Goal: Find contact information: Find contact information

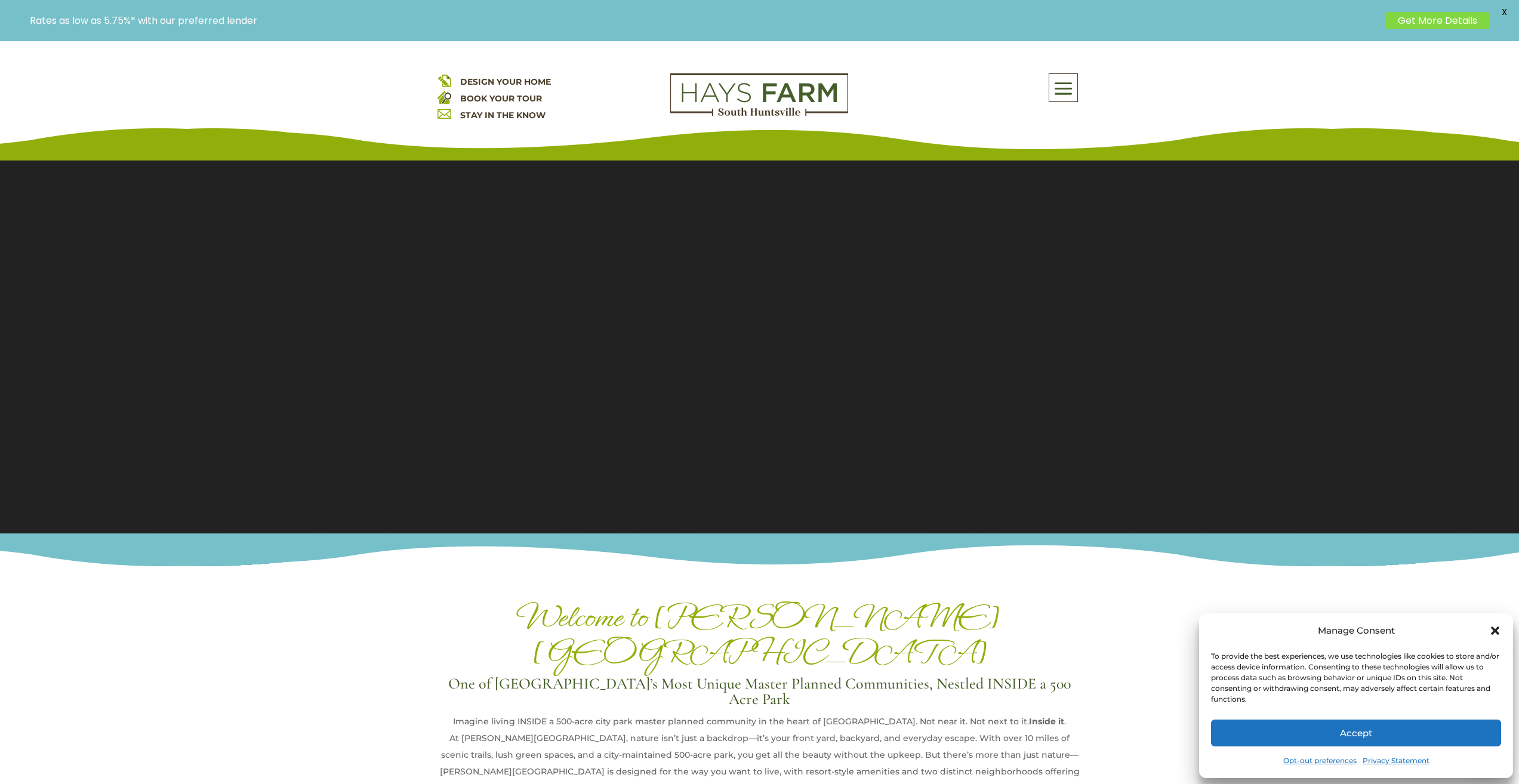
click at [1475, 726] on button "Accept" at bounding box center [1356, 733] width 290 height 27
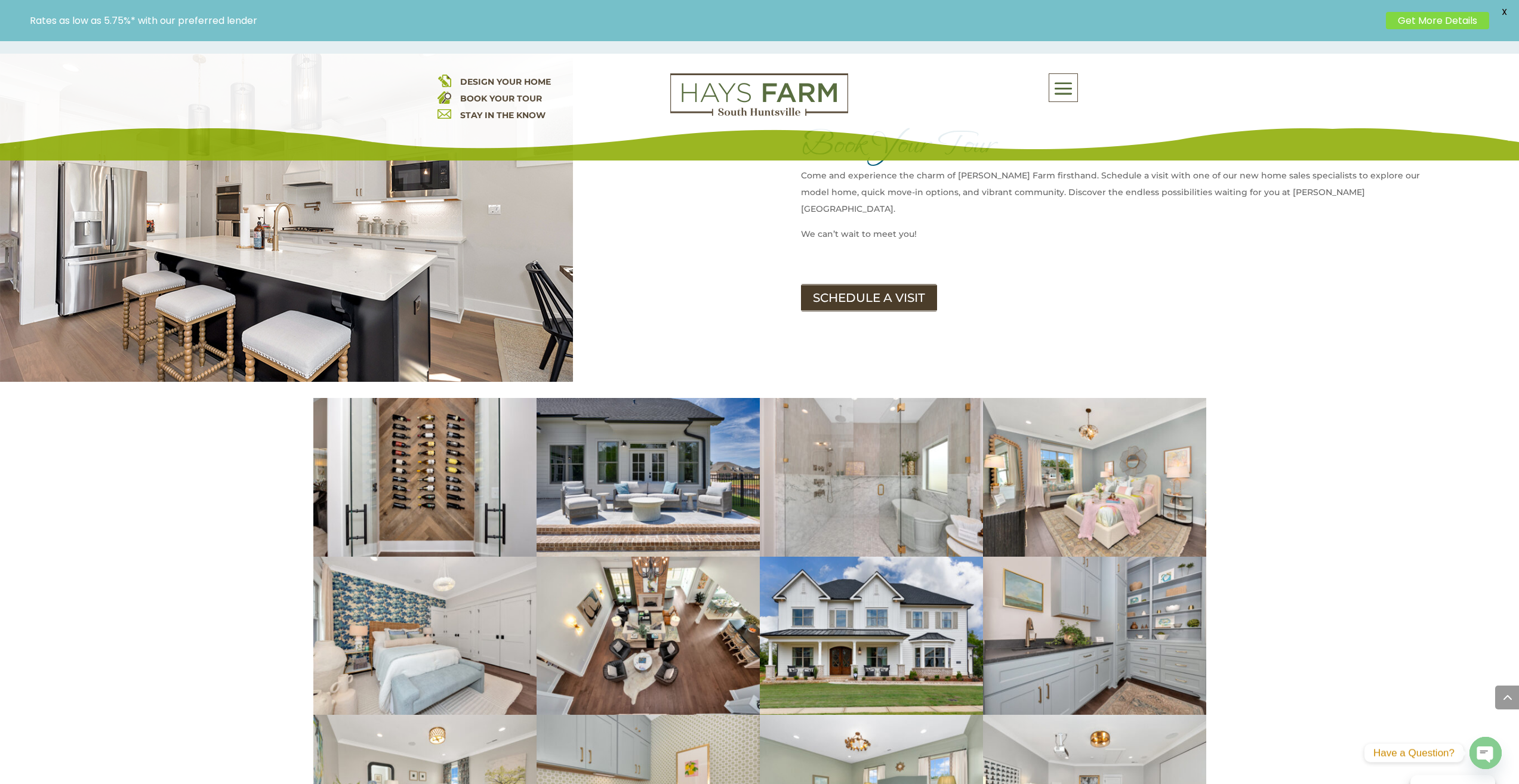
scroll to position [1611, 0]
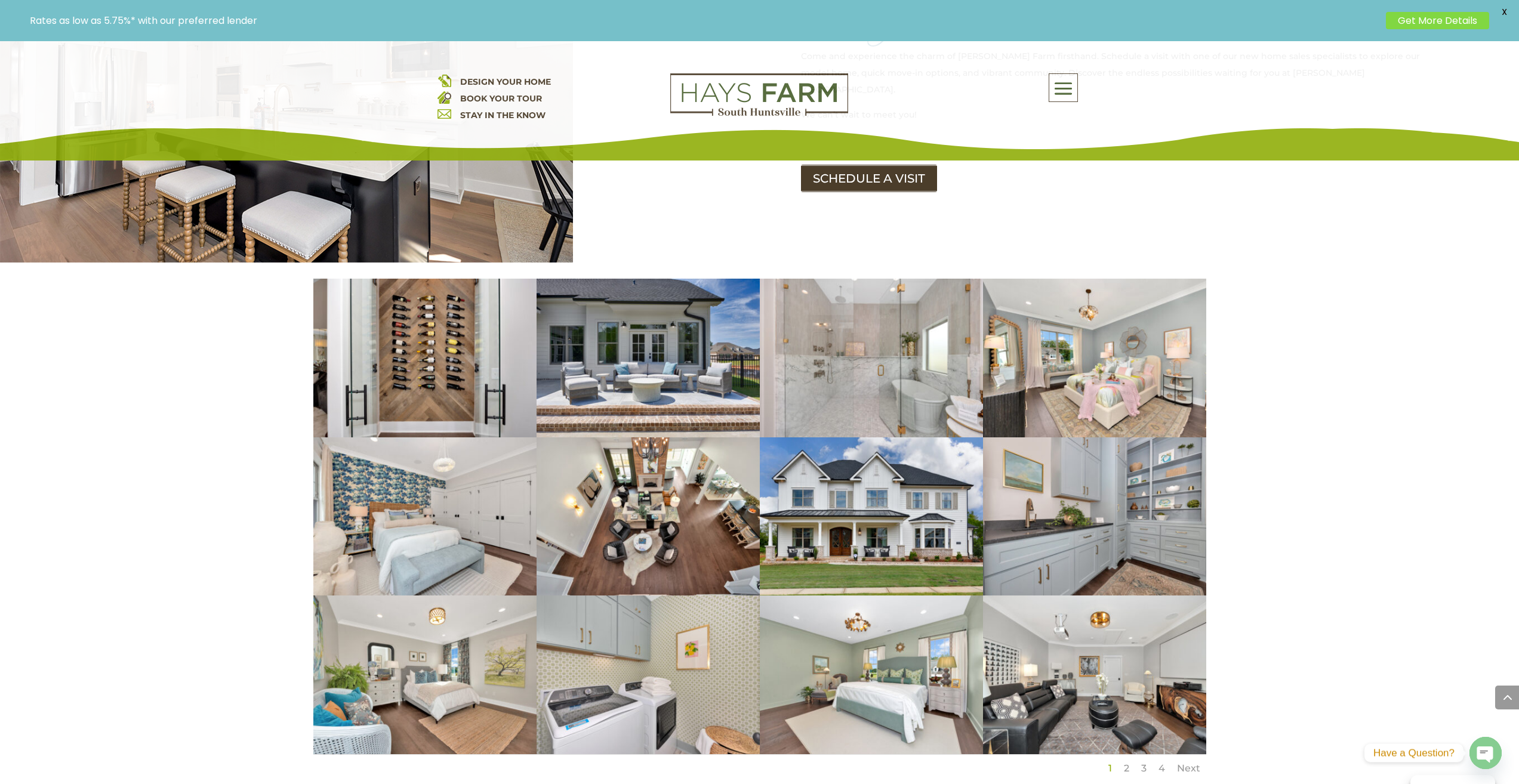
click at [869, 102] on div "About Us Quick Move-in Homes Amenities Galleries Shops, Restaurants, & Retail M…" at bounding box center [974, 87] width 215 height 29
click at [825, 104] on img at bounding box center [760, 95] width 178 height 43
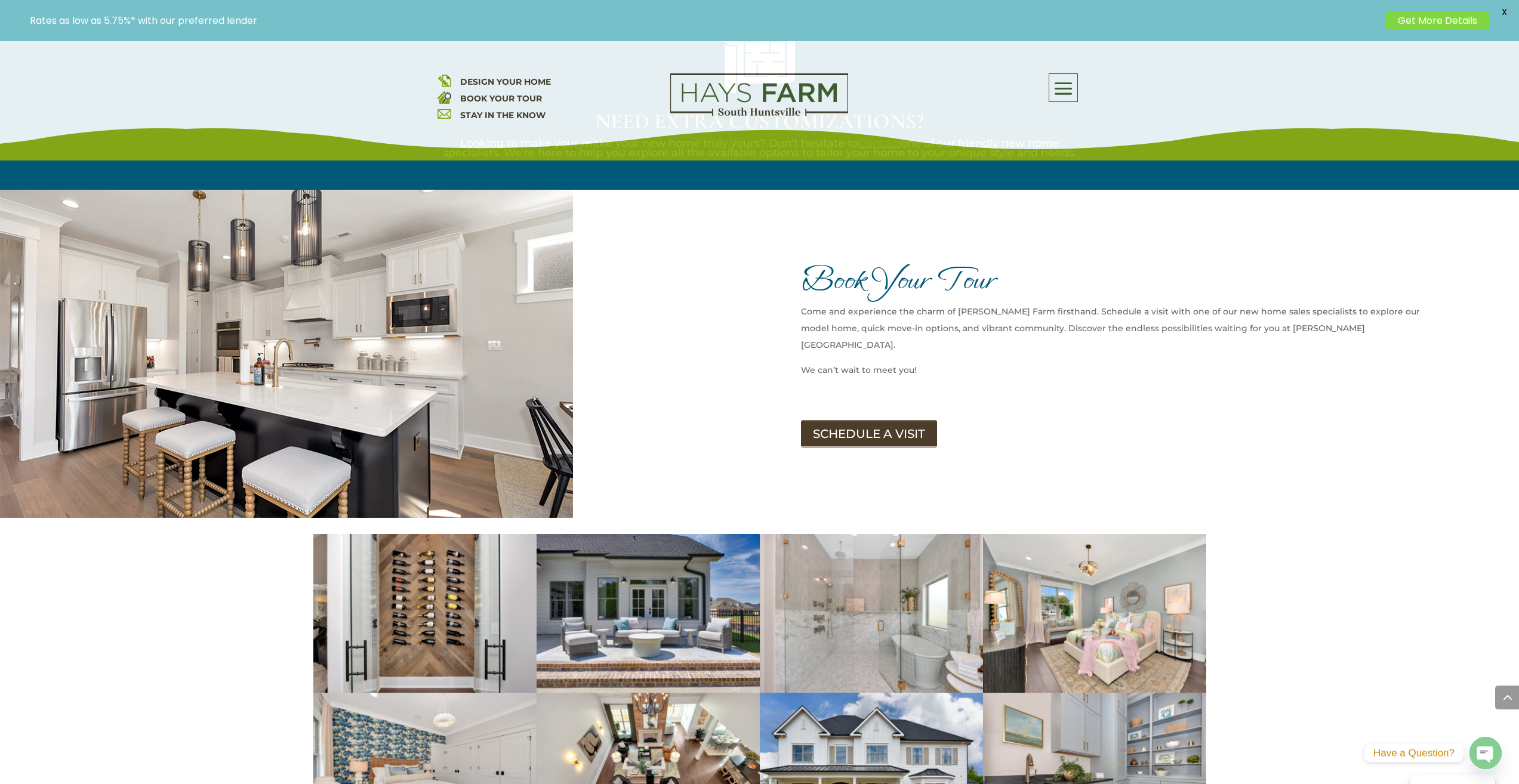
scroll to position [1373, 0]
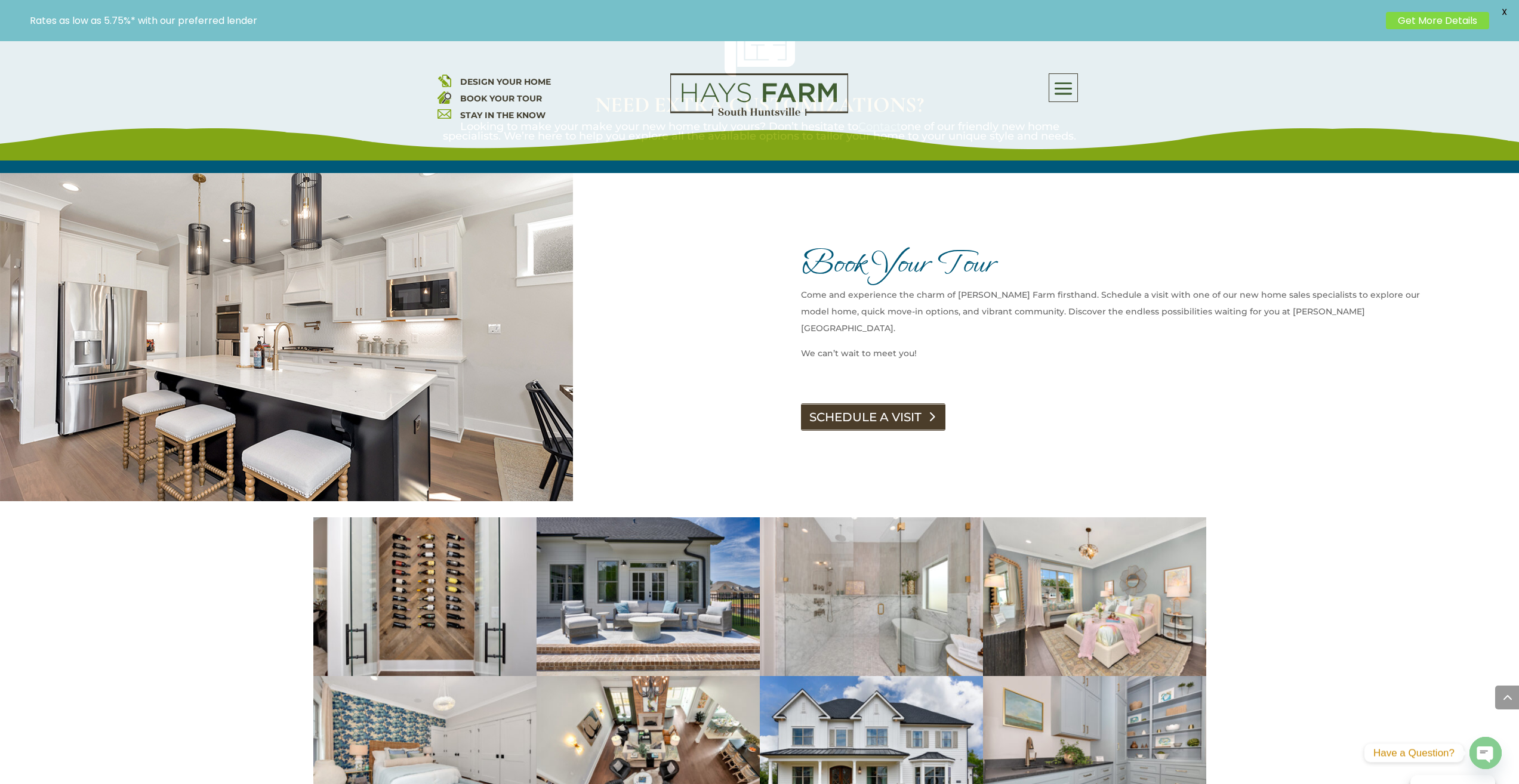
click at [813, 403] on link "SCHEDULE A VISIT" at bounding box center [873, 417] width 144 height 28
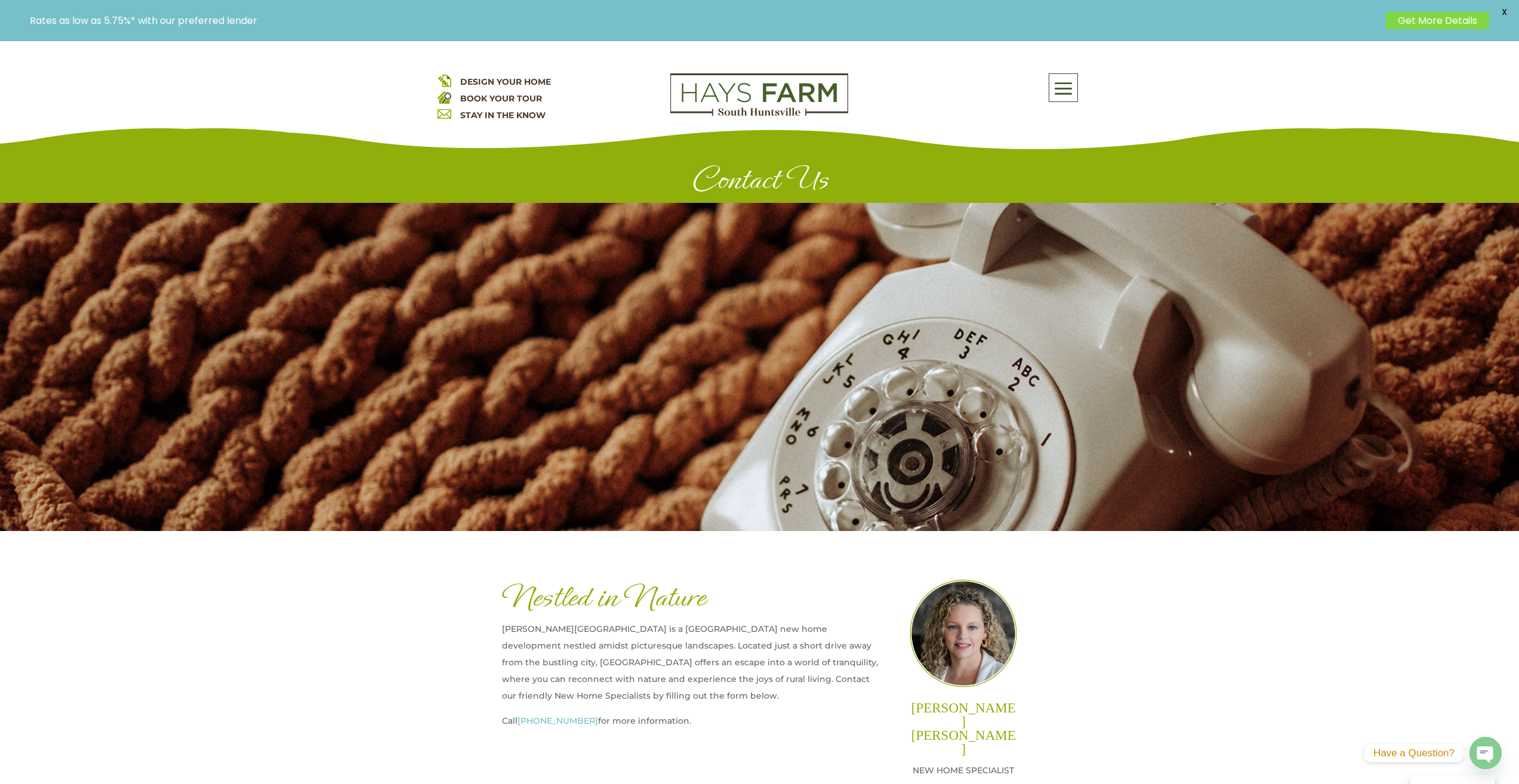
click at [530, 723] on link "[PHONE_NUMBER]" at bounding box center [558, 721] width 80 height 11
